Goal: Task Accomplishment & Management: Complete application form

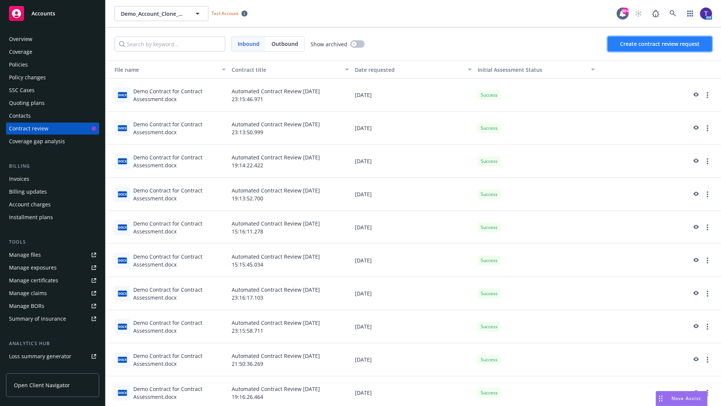
click at [660, 44] on span "Create contract review request" at bounding box center [660, 43] width 80 height 7
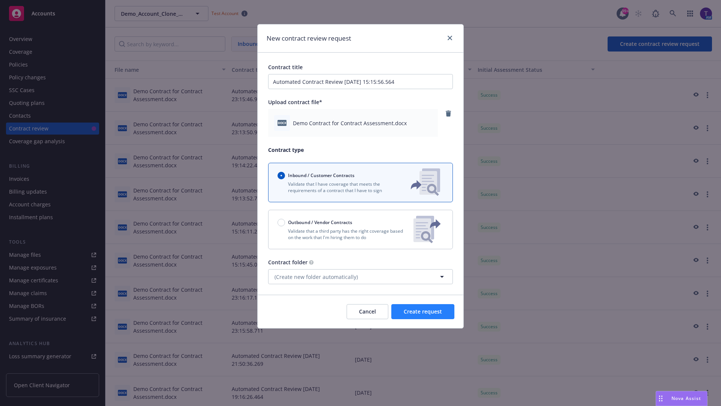
type input "Automated Contract Review 08-19-2025 15:15:56.564"
click at [423, 311] on span "Create request" at bounding box center [423, 311] width 38 height 7
